Goal: Information Seeking & Learning: Learn about a topic

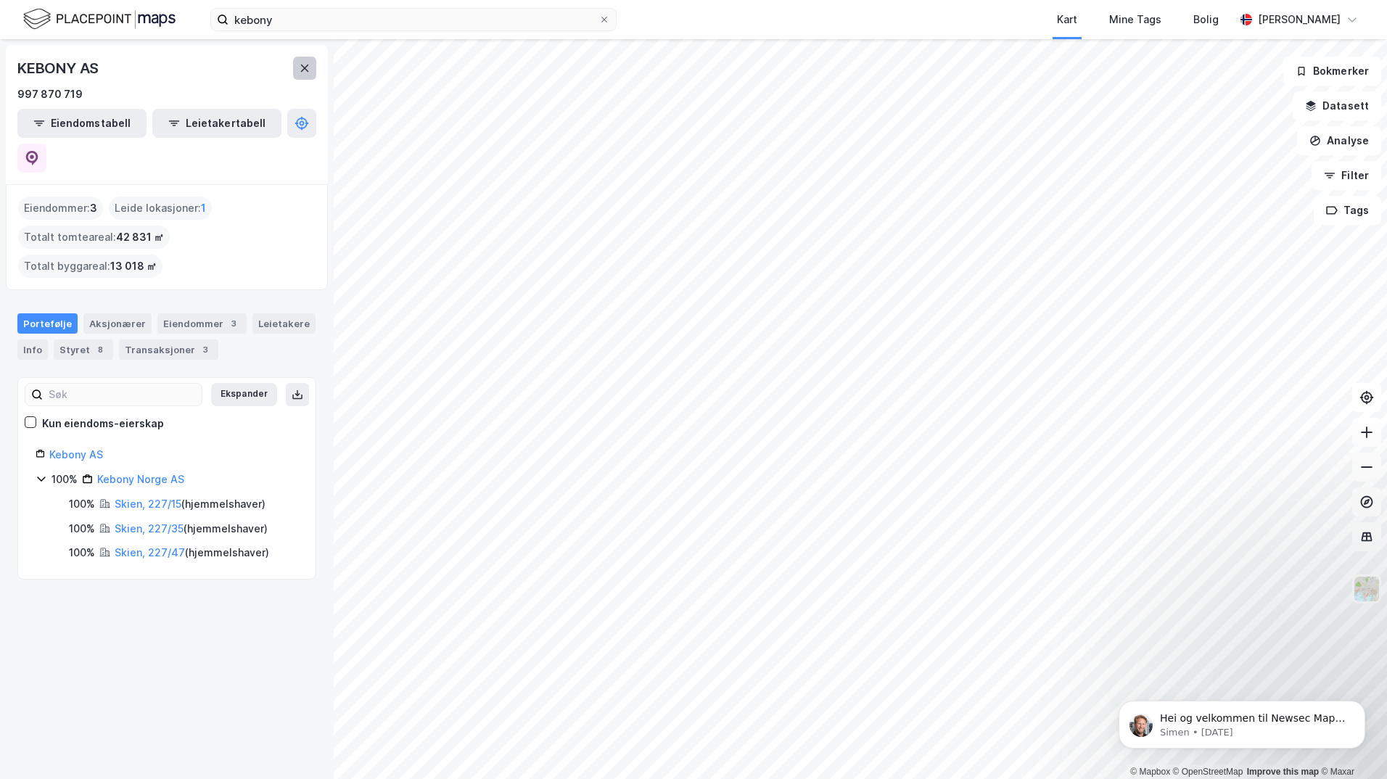
click at [304, 65] on icon at bounding box center [305, 68] width 12 height 12
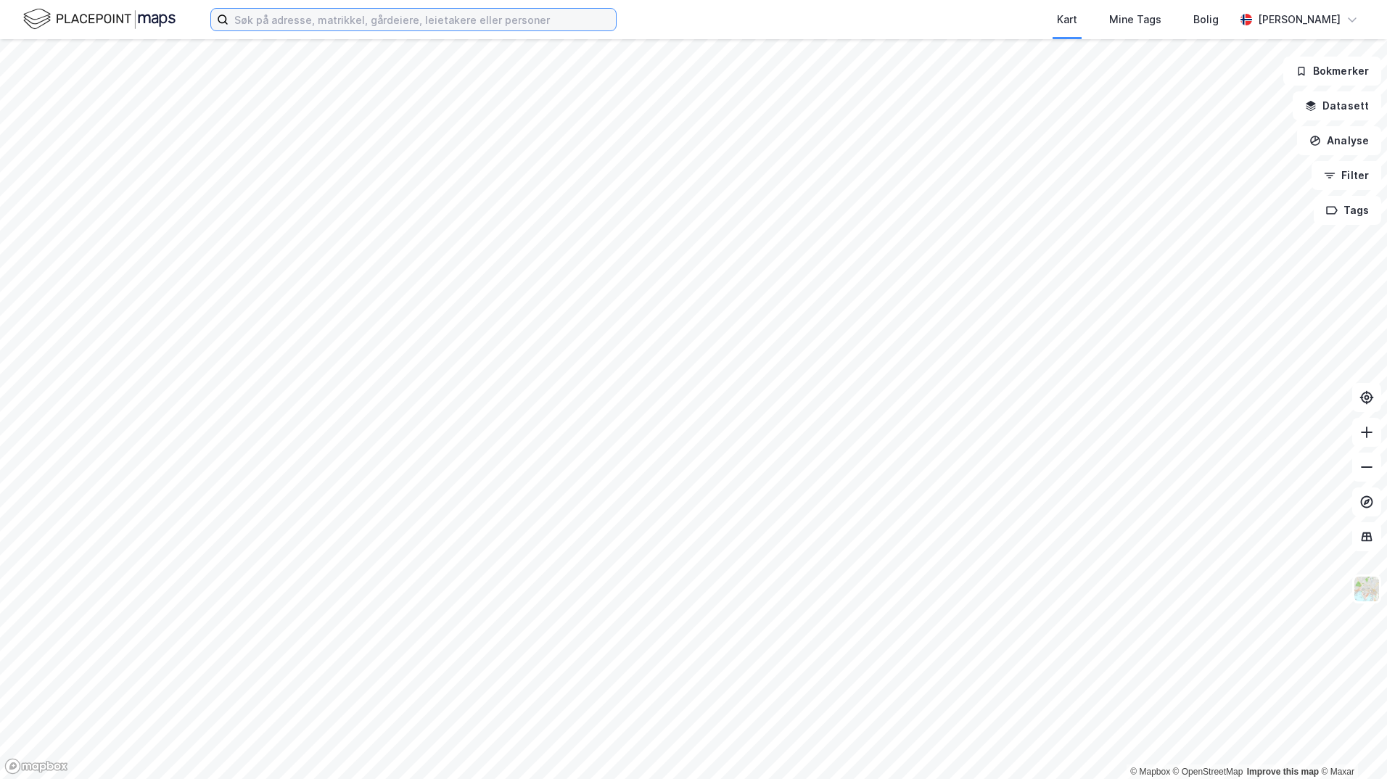
click at [313, 19] on input at bounding box center [423, 20] width 388 height 22
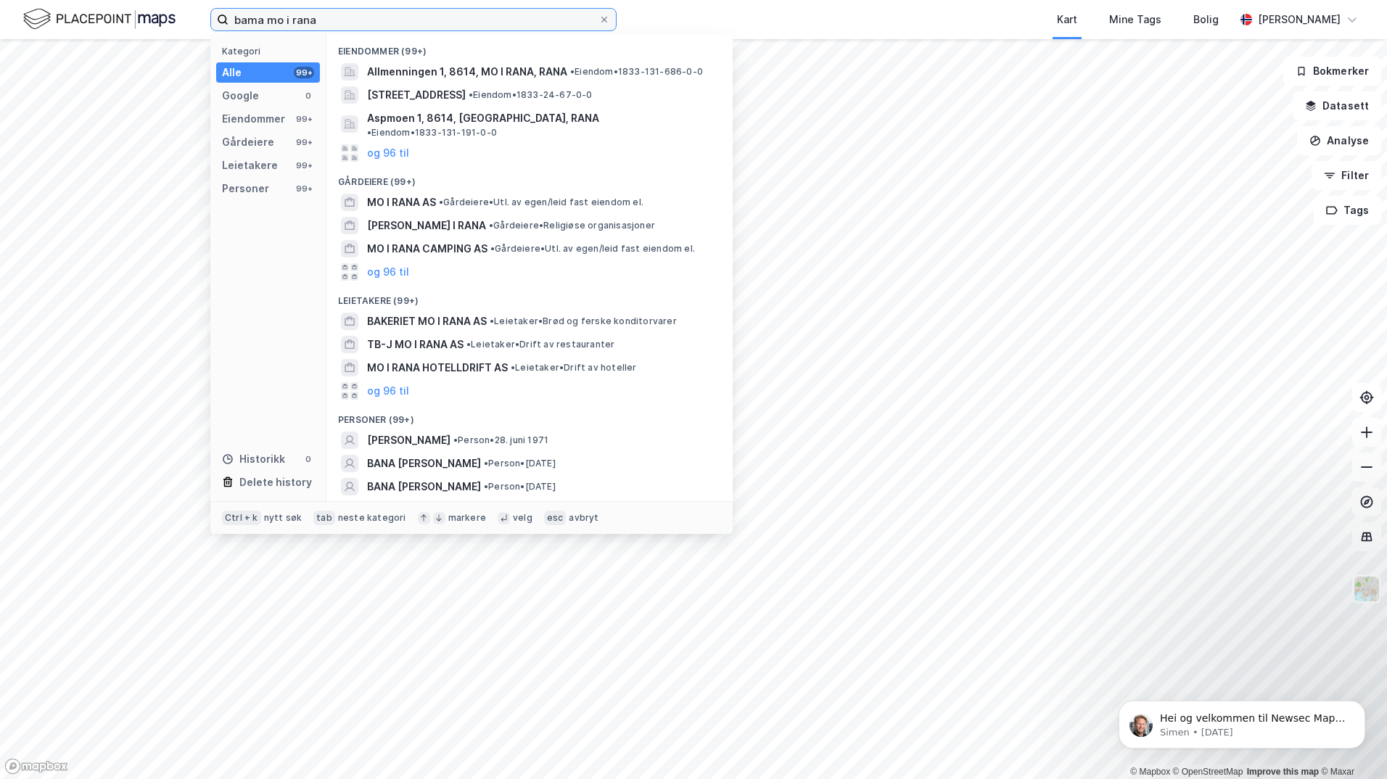
drag, startPoint x: 316, startPoint y: 17, endPoint x: 181, endPoint y: 17, distance: 135.0
click at [181, 17] on div "bama mo i rana Kategori Alle 99+ Google 0 Eiendommer 99+ Gårdeiere 99+ Leietake…" at bounding box center [693, 19] width 1387 height 39
paste input "Meyership as"
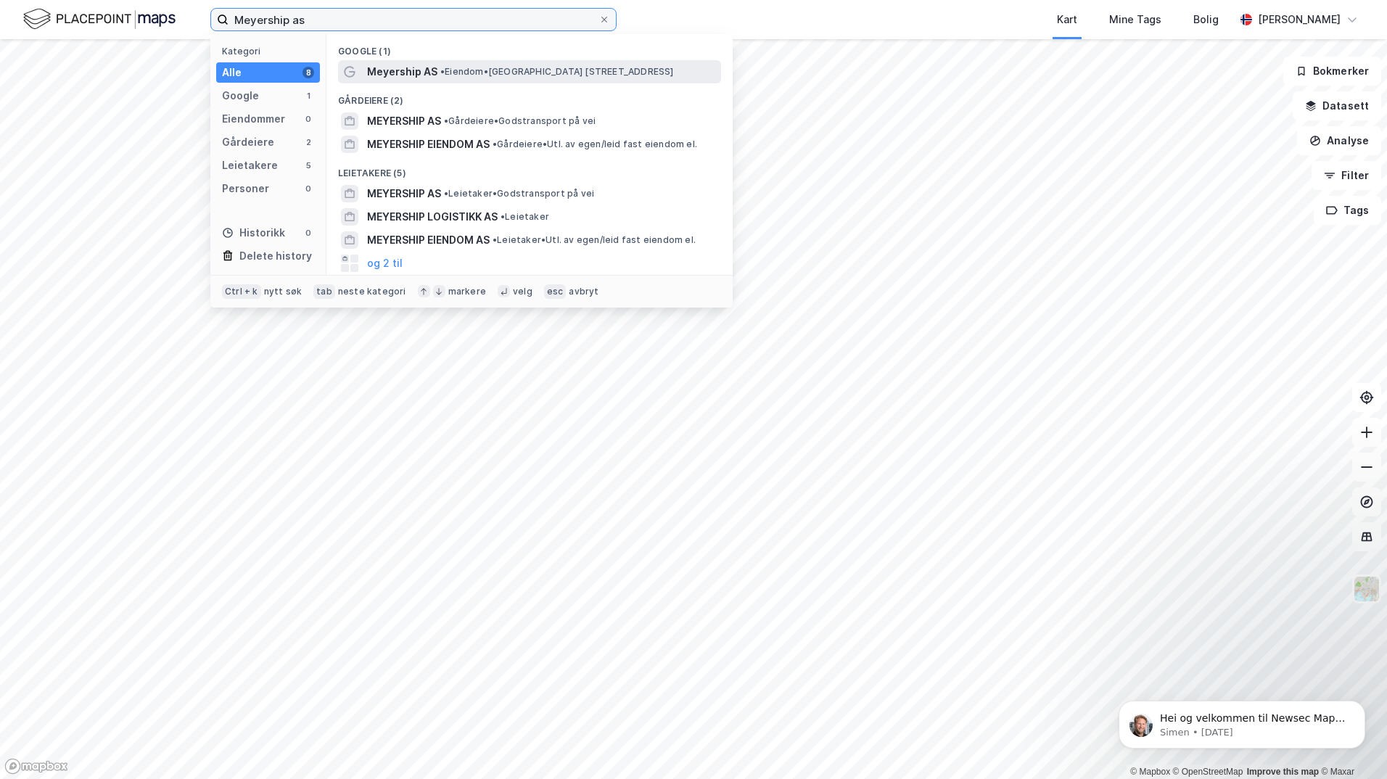
type input "Meyership as"
click at [485, 67] on span "• Eiendom • Nordre Gate 13, 8622 Mo i Rana" at bounding box center [557, 72] width 234 height 12
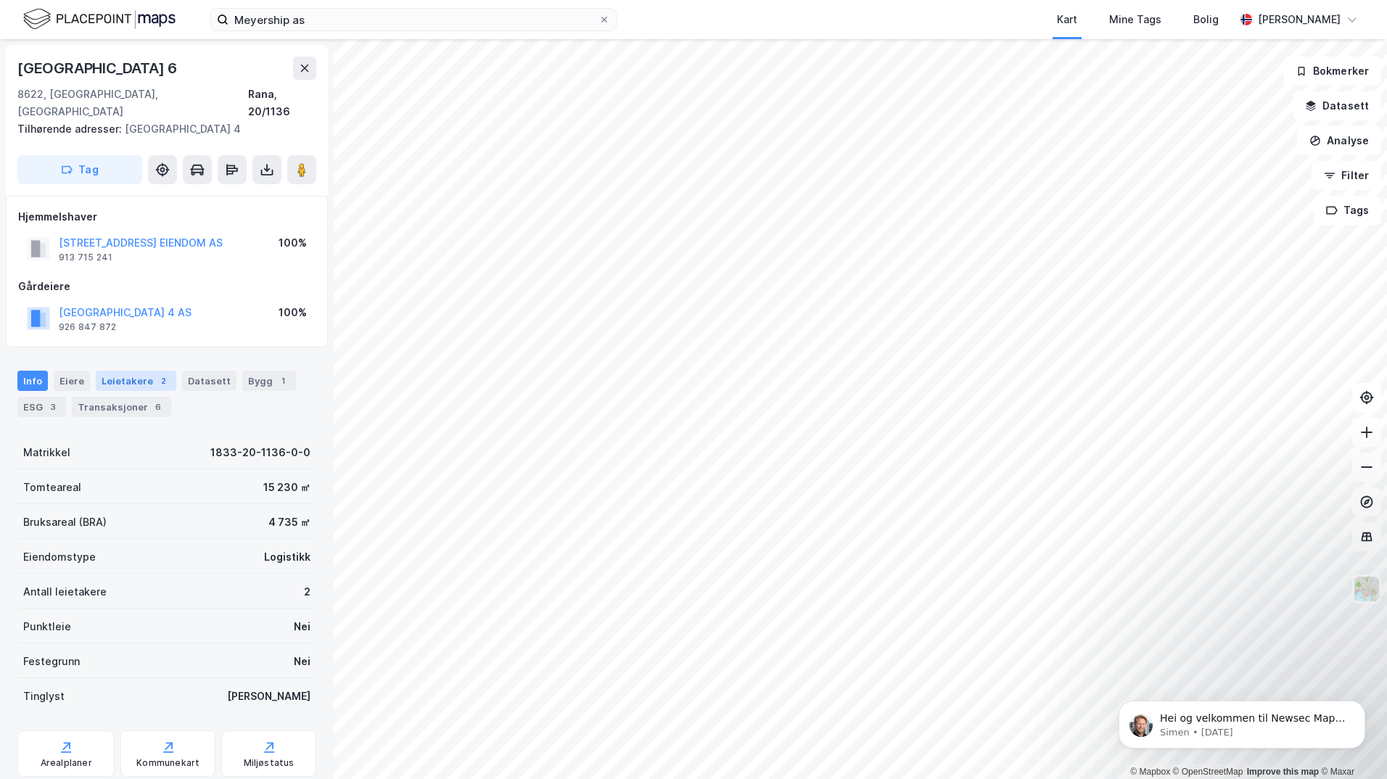
click at [147, 371] on div "Leietakere 2" at bounding box center [136, 381] width 81 height 20
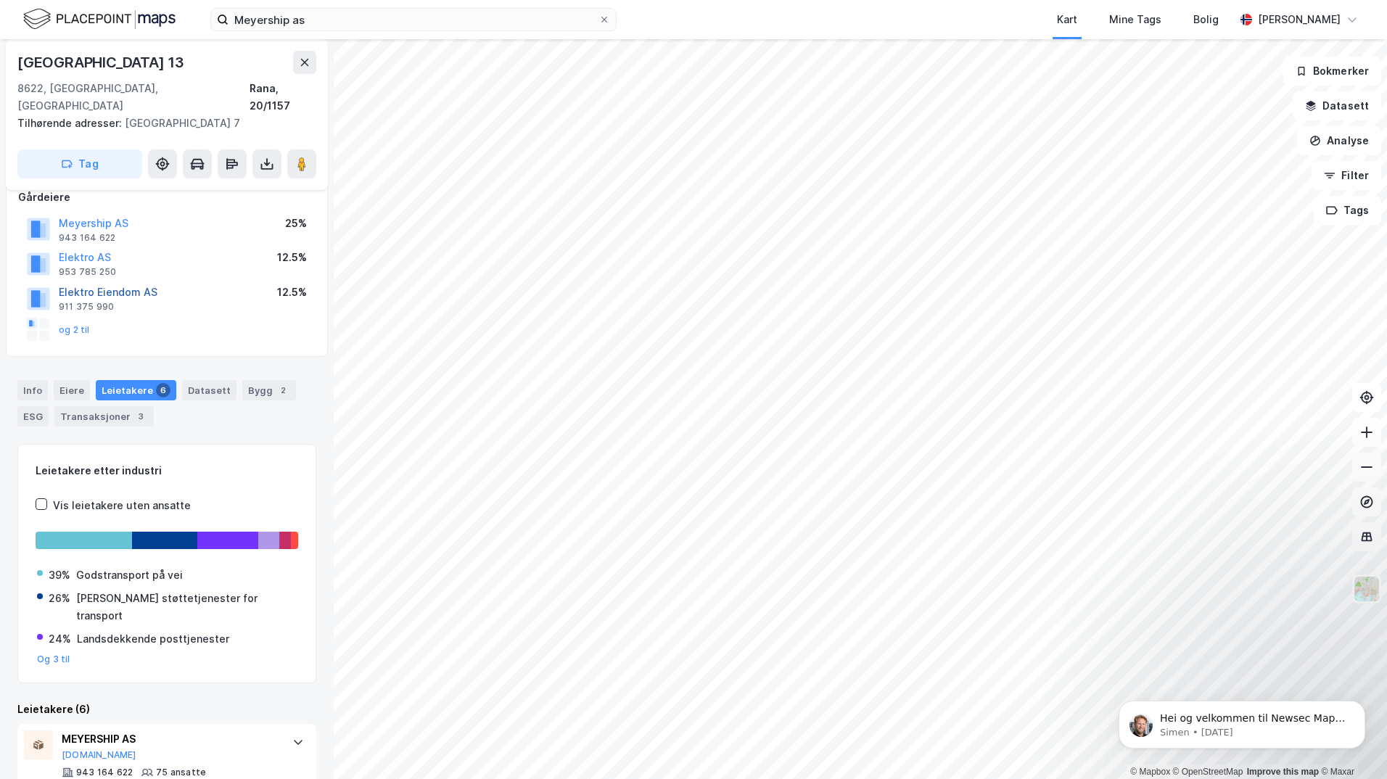
scroll to position [93, 0]
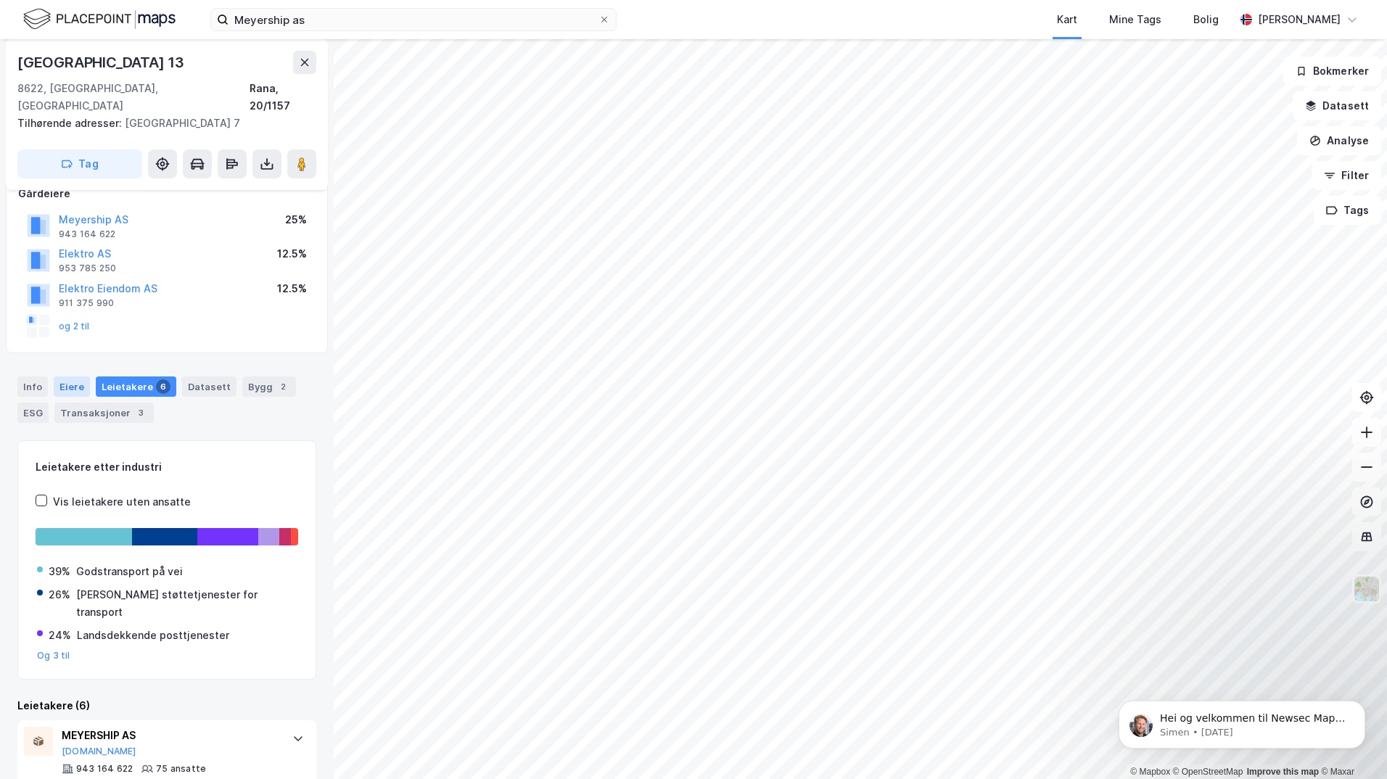
click at [60, 377] on div "Eiere" at bounding box center [72, 387] width 36 height 20
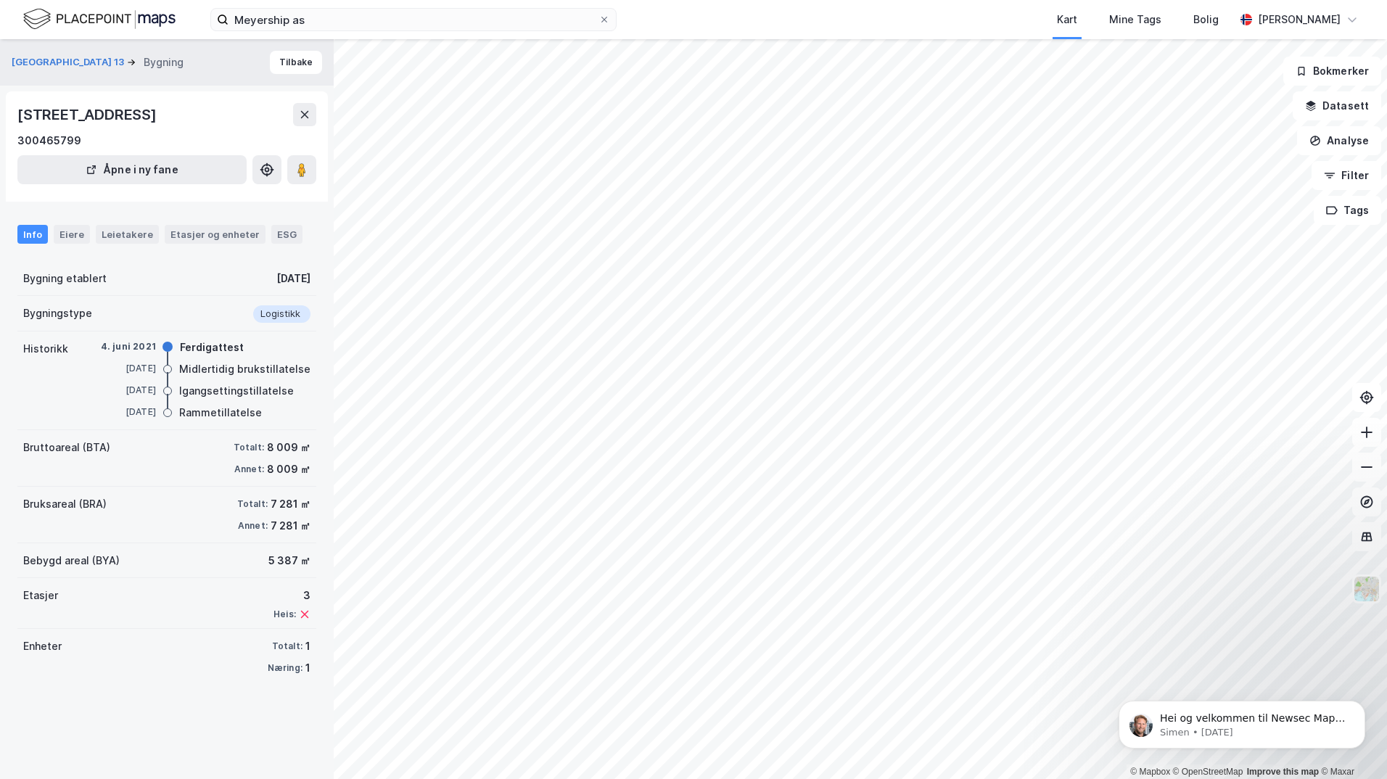
click at [89, 280] on div "Bygning etablert" at bounding box center [64, 278] width 83 height 17
drag, startPoint x: 218, startPoint y: 276, endPoint x: 300, endPoint y: 280, distance: 82.1
click at [300, 280] on div "Bygning etablert 21. sep. 2015" at bounding box center [166, 278] width 299 height 35
drag, startPoint x: 300, startPoint y: 280, endPoint x: 216, endPoint y: 290, distance: 84.8
click at [216, 290] on div "Bygning etablert 21. sep. 2015" at bounding box center [166, 278] width 299 height 35
